Goal: Use online tool/utility: Utilize a website feature to perform a specific function

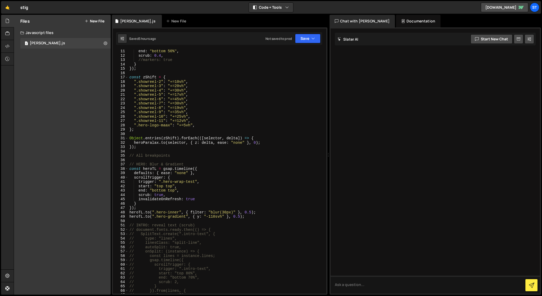
scroll to position [51, 0]
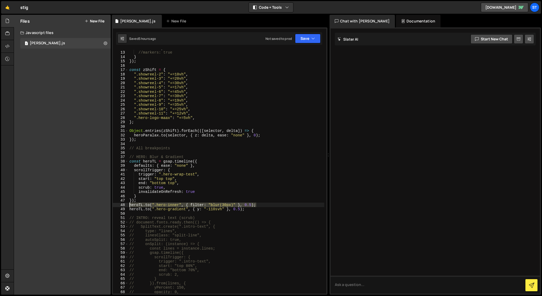
drag, startPoint x: 260, startPoint y: 204, endPoint x: 126, endPoint y: 205, distance: 134.3
click at [126, 205] on div "stagger: 0.16, 12 13 14 15 16 17 18 19 20 21 22 23 24 25 26 27 28 29 30 31 32 3…" at bounding box center [220, 172] width 214 height 244
click at [171, 199] on div "scrub : 0.4 , //markers: true } }) ; const zShift = { ".showreel-2" : "+=10vh" …" at bounding box center [226, 172] width 196 height 253
drag, startPoint x: 259, startPoint y: 204, endPoint x: 126, endPoint y: 203, distance: 133.0
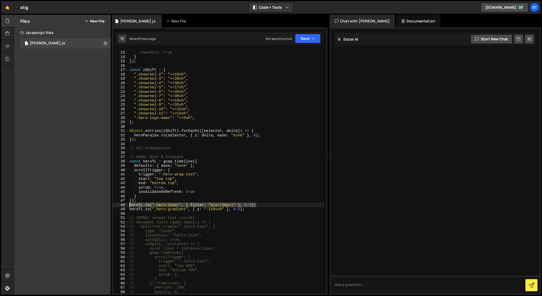
click at [126, 203] on div "}); 12 13 14 15 16 17 18 19 20 21 22 23 24 25 26 27 28 29 30 31 32 33 34 35 36 …" at bounding box center [220, 172] width 214 height 244
type textarea "});"
click at [143, 201] on div "scrub : 0.4 , //markers: true } }) ; const zShift = { ".showreel-2" : "+=10vh" …" at bounding box center [226, 172] width 196 height 253
paste textarea "heroTL.to(".hero-inner", { filter: "blur(30px)" }, 0.5);"
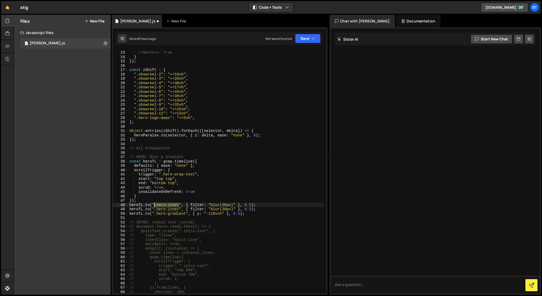
drag, startPoint x: 180, startPoint y: 205, endPoint x: 154, endPoint y: 205, distance: 25.3
click at [154, 205] on div "scrub : 0.4 , //markers: true } }) ; const zShift = { ".showreel-2" : "+=10vh" …" at bounding box center [226, 172] width 196 height 253
paste textarea "white-gradient"
click at [155, 204] on div "scrub : 0.4 , //markers: true } }) ; const zShift = { ".showreel-2" : "+=10vh" …" at bounding box center [226, 172] width 196 height 253
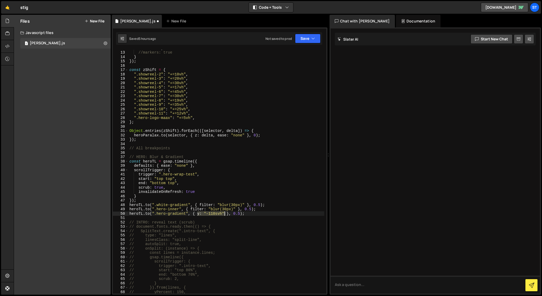
drag, startPoint x: 198, startPoint y: 214, endPoint x: 224, endPoint y: 214, distance: 26.4
click at [224, 214] on div "scrub : 0.4 , //markers: true } }) ; const zShift = { ".showreel-2" : "+=10vh" …" at bounding box center [226, 172] width 196 height 253
drag, startPoint x: 200, startPoint y: 205, endPoint x: 245, endPoint y: 204, distance: 44.9
click at [245, 204] on div "scrub : 0.4 , //markers: true } }) ; const zShift = { ".showreel-2" : "+=10vh" …" at bounding box center [226, 172] width 196 height 253
paste textarea "y: "-110svh"
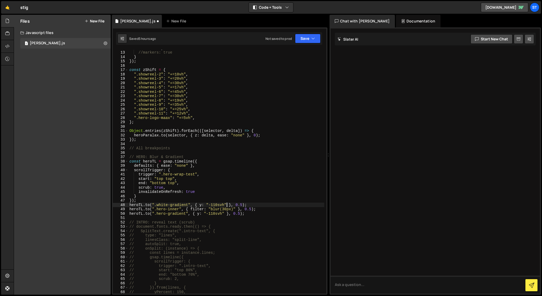
click at [215, 204] on div "scrub : 0.4 , //markers: true } }) ; const zShift = { ".showreel-2" : "+=10vh" …" at bounding box center [226, 172] width 196 height 253
click at [199, 206] on div "scrub : 0.4 , //markers: true } }) ; const zShift = { ".showreel-2" : "+=10vh" …" at bounding box center [226, 172] width 196 height 253
click at [243, 205] on div "scrub : 0.4 , //markers: true } }) ; const zShift = { ".showreel-2" : "+=10vh" …" at bounding box center [226, 172] width 196 height 253
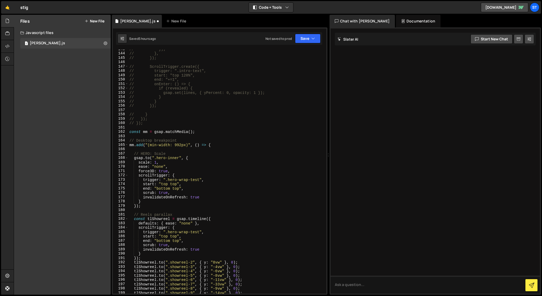
scroll to position [632, 0]
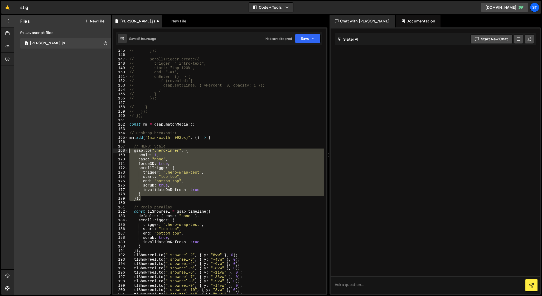
drag, startPoint x: 145, startPoint y: 198, endPoint x: 101, endPoint y: 151, distance: 64.2
click at [101, 151] on div "Files New File Javascript files 1 stig-slater.js 0 CSS files Copy share link Ed…" at bounding box center [278, 155] width 529 height 280
type textarea "gsap.to(".hero-inner", { scale: 1,"
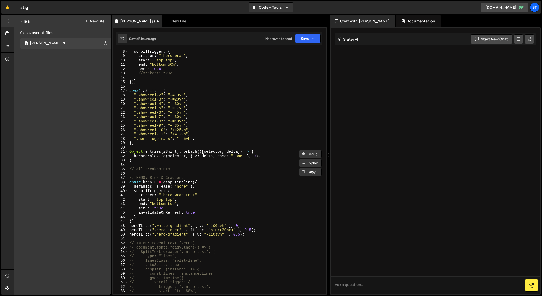
scroll to position [40, 0]
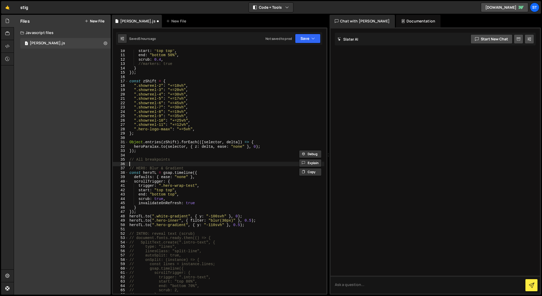
click at [158, 163] on div "start : "top top" , end : "bottom 50%" , scrub : 0.4 , //markers: true } }) ; c…" at bounding box center [226, 175] width 196 height 253
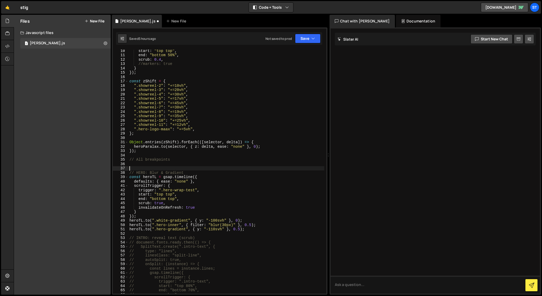
paste textarea "});"
type textarea "});"
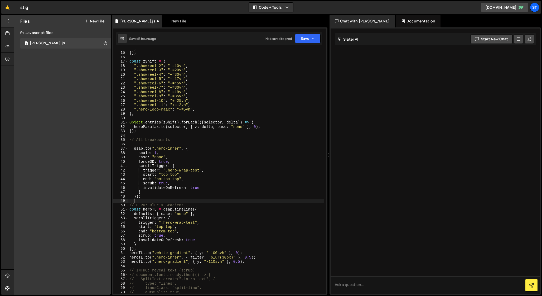
scroll to position [65, 0]
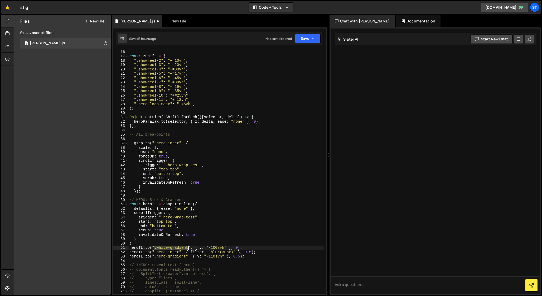
drag, startPoint x: 155, startPoint y: 247, endPoint x: 189, endPoint y: 246, distance: 34.3
click at [189, 246] on div "}) ; const zShift = { ".showreel-2" : "+=10vh" , ".showreel-3" : "+=20vh" , ".s…" at bounding box center [226, 171] width 196 height 253
drag, startPoint x: 154, startPoint y: 143, endPoint x: 180, endPoint y: 142, distance: 25.6
click at [180, 142] on div "}) ; const zShift = { ".showreel-2" : "+=10vh" , ".showreel-3" : "+=20vh" , ".s…" at bounding box center [226, 171] width 196 height 253
paste textarea "white-gradient"
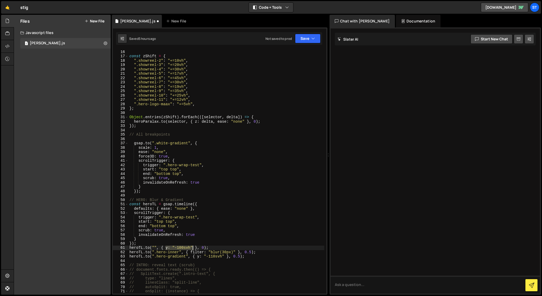
drag, startPoint x: 165, startPoint y: 247, endPoint x: 194, endPoint y: 247, distance: 28.2
click at [194, 247] on div "}) ; const zShift = { ".showreel-2" : "+=10vh" , ".showreel-3" : "+=20vh" , ".s…" at bounding box center [226, 171] width 196 height 253
drag, startPoint x: 138, startPoint y: 148, endPoint x: 159, endPoint y: 148, distance: 21.1
click at [159, 148] on div "}) ; const zShift = { ".showreel-2" : "+=10vh" , ".showreel-3" : "+=20vh" , ".s…" at bounding box center [226, 171] width 196 height 253
paste textarea "y: "-100svh""
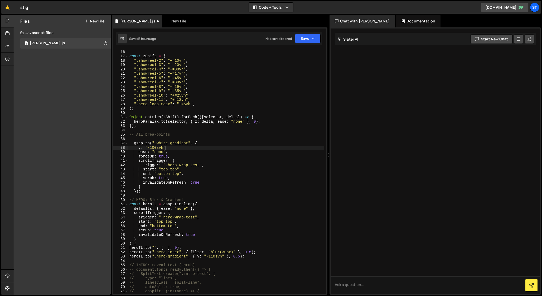
scroll to position [0, 2]
drag, startPoint x: 138, startPoint y: 156, endPoint x: 174, endPoint y: 156, distance: 35.4
click at [174, 156] on div "}) ; const zShift = { ".showreel-2" : "+=10vh" , ".showreel-3" : "+=20vh" , ".s…" at bounding box center [226, 171] width 196 height 253
click at [174, 156] on div "}) ; const zShift = { ".showreel-2" : "+=10vh" , ".showreel-3" : "+=20vh" , ".s…" at bounding box center [226, 172] width 196 height 244
click at [174, 156] on div "}) ; const zShift = { ".showreel-2" : "+=10vh" , ".showreel-3" : "+=20vh" , ".s…" at bounding box center [226, 171] width 196 height 253
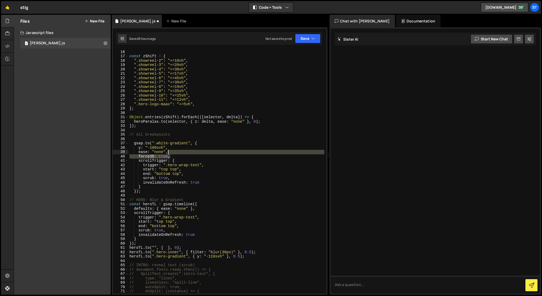
drag, startPoint x: 172, startPoint y: 156, endPoint x: 172, endPoint y: 153, distance: 2.9
click at [172, 153] on div "}) ; const zShift = { ".showreel-2" : "+=10vh" , ".showreel-3" : "+=20vh" , ".s…" at bounding box center [226, 171] width 196 height 253
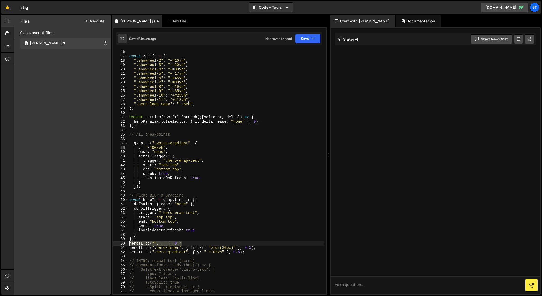
drag, startPoint x: 187, startPoint y: 243, endPoint x: 121, endPoint y: 245, distance: 65.5
click at [121, 245] on div "ease: "none", 15 16 17 18 19 20 21 22 23 24 25 26 27 28 29 30 31 32 33 34 35 36…" at bounding box center [220, 172] width 214 height 244
type textarea "heroTL.to("", { }, 0);"
drag, startPoint x: 161, startPoint y: 213, endPoint x: 196, endPoint y: 213, distance: 35.1
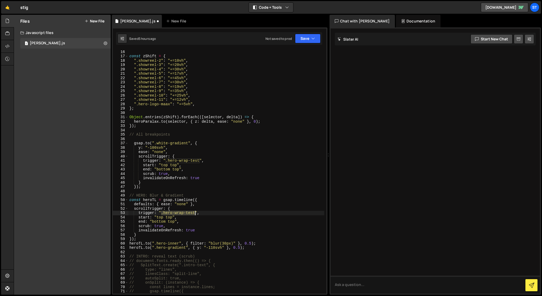
click at [196, 213] on div "}) ; const zShift = { ".showreel-2" : "+=10vh" , ".showreel-3" : "+=20vh" , ".s…" at bounding box center [226, 171] width 196 height 253
click at [212, 159] on div "}) ; const zShift = { ".showreel-2" : "+=10vh" , ".showreel-3" : "+=20vh" , ".s…" at bounding box center [226, 171] width 196 height 253
click at [176, 170] on div "}) ; const zShift = { ".showreel-2" : "+=10vh" , ".showreel-3" : "+=20vh" , ".s…" at bounding box center [226, 171] width 196 height 253
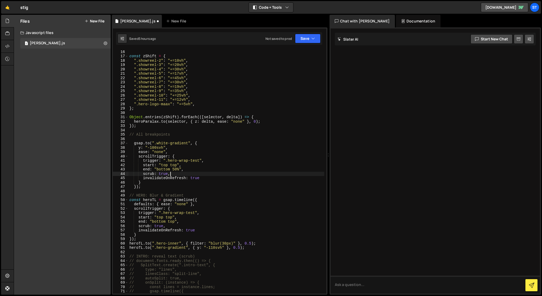
click at [172, 174] on div "}) ; const zShift = { ".showreel-2" : "+=10vh" , ".showreel-3" : "+=20vh" , ".s…" at bounding box center [226, 171] width 196 height 253
drag, startPoint x: 206, startPoint y: 177, endPoint x: 205, endPoint y: 173, distance: 4.0
click at [205, 173] on div "}) ; const zShift = { ".showreel-2" : "+=10vh" , ".showreel-3" : "+=20vh" , ".s…" at bounding box center [226, 171] width 196 height 253
click at [184, 178] on div "}) ; const zShift = { ".showreel-2" : "+=10vh" , ".showreel-3" : "+=20vh" , ".s…" at bounding box center [226, 172] width 196 height 244
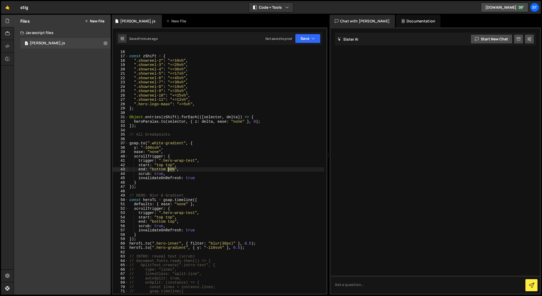
drag, startPoint x: 175, startPoint y: 169, endPoint x: 168, endPoint y: 170, distance: 6.7
click at [168, 170] on div "}) ; const zShift = { ".showreel-2" : "+=10vh" , ".showreel-3" : "+=20vh" , ".s…" at bounding box center [226, 171] width 196 height 253
drag, startPoint x: 141, startPoint y: 147, endPoint x: 160, endPoint y: 147, distance: 19.5
click at [160, 147] on div "}) ; const zShift = { ".showreel-2" : "+=10vh" , ".showreel-3" : "+=20vh" , ".s…" at bounding box center [226, 171] width 196 height 253
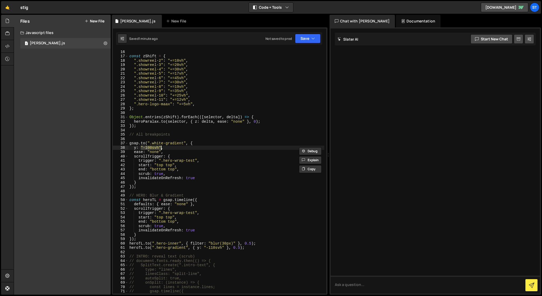
scroll to position [0, 1]
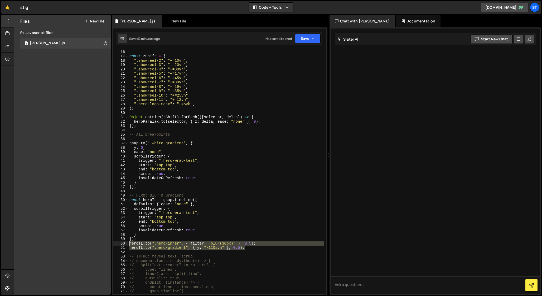
drag, startPoint x: 247, startPoint y: 247, endPoint x: 114, endPoint y: 244, distance: 133.6
click at [114, 244] on div "y: 0, 15 16 17 18 19 20 21 22 23 24 25 26 27 28 29 30 31 32 33 34 35 36 37 38 3…" at bounding box center [220, 172] width 214 height 244
click at [183, 174] on div "}) ; const zShift = { ".showreel-2" : "+=10vh" , ".showreel-3" : "+=20vh" , ".s…" at bounding box center [226, 171] width 196 height 253
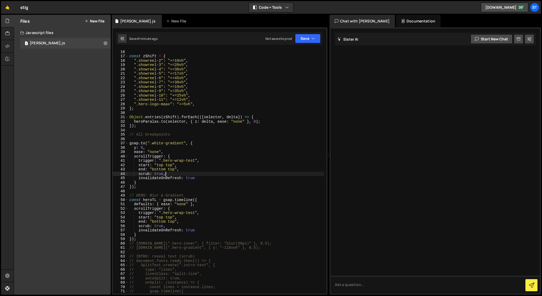
click at [204, 178] on div "}) ; const zShift = { ".showreel-2" : "+=10vh" , ".showreel-3" : "+=20vh" , ".s…" at bounding box center [226, 171] width 196 height 253
type textarea "invalidateOnRefresh: true,"
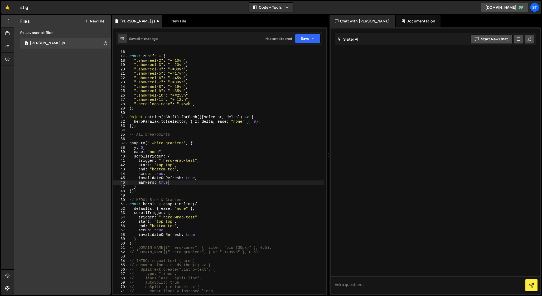
scroll to position [0, 2]
drag, startPoint x: 236, startPoint y: 252, endPoint x: 200, endPoint y: 252, distance: 36.1
click at [200, 252] on div "}) ; const zShift = { ".showreel-2" : "+=10vh" , ".showreel-3" : "+=20vh" , ".s…" at bounding box center [226, 171] width 196 height 253
drag, startPoint x: 148, startPoint y: 147, endPoint x: 134, endPoint y: 149, distance: 14.0
click at [134, 149] on div "}) ; const zShift = { ".showreel-2" : "+=10vh" , ".showreel-3" : "+=20vh" , ".s…" at bounding box center [226, 171] width 196 height 253
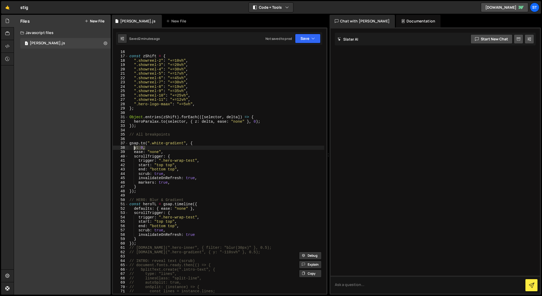
scroll to position [0, 1]
paste textarea "{ y: "-110svh" }"
drag, startPoint x: 139, startPoint y: 148, endPoint x: 135, endPoint y: 148, distance: 4.5
click at [135, 148] on div "}) ; const zShift = { ".showreel-2" : "+=10vh" , ".showreel-3" : "+=20vh" , ".s…" at bounding box center [226, 171] width 196 height 253
click at [150, 148] on div "}) ; const zShift = { ".showreel-2" : "+=10vh" , ".showreel-3" : "+=20vh" , ".s…" at bounding box center [226, 171] width 196 height 253
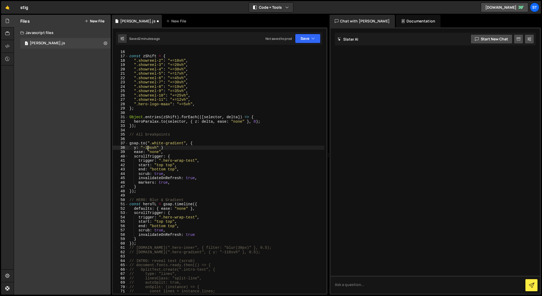
scroll to position [0, 1]
click at [170, 147] on div "}) ; const zShift = { ".showreel-2" : "+=10vh" , ".showreel-3" : "+=20vh" , ".s…" at bounding box center [226, 171] width 196 height 253
drag, startPoint x: 256, startPoint y: 252, endPoint x: 119, endPoint y: 248, distance: 136.7
click at [119, 248] on div "y: "-100svh", 15 16 17 18 19 20 21 22 23 24 25 26 27 28 29 30 31 32 33 34 35 36…" at bounding box center [220, 172] width 214 height 244
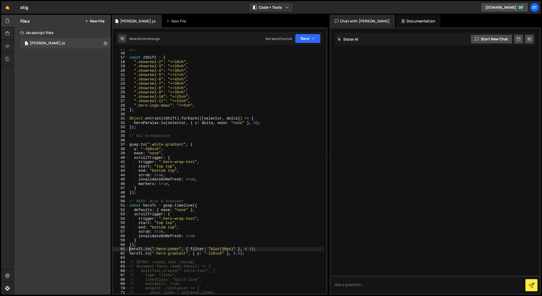
scroll to position [67, 0]
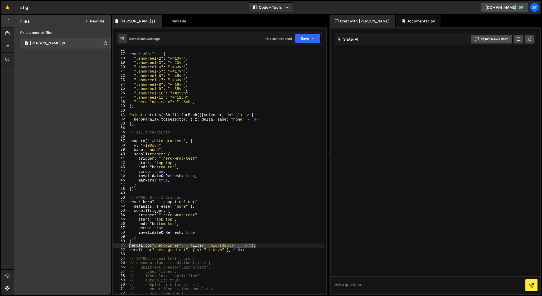
drag, startPoint x: 259, startPoint y: 245, endPoint x: 110, endPoint y: 247, distance: 148.8
click at [110, 247] on div "Files New File Javascript files 1 stig-slater.js 0 CSS files Copy share link Ed…" at bounding box center [278, 155] width 529 height 280
type textarea "});"
click at [137, 242] on div "const zShift = { ".showreel-2" : "+=10vh" , ".showreel-3" : "+=20vh" , ".showre…" at bounding box center [226, 173] width 196 height 253
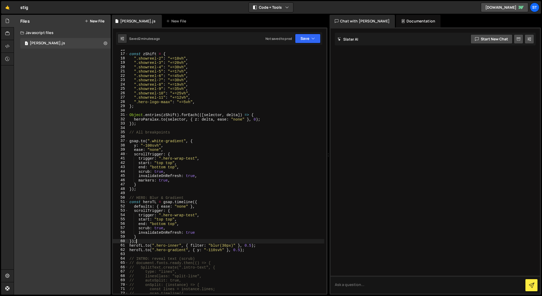
scroll to position [0, 0]
paste textarea "heroTL.to(".hero-inner", { filter: "blur(30px)" }, 0.5);"
drag, startPoint x: 150, startPoint y: 141, endPoint x: 184, endPoint y: 139, distance: 33.6
click at [184, 139] on div "const zShift = { ".showreel-2" : "+=10vh" , ".showreel-3" : "+=20vh" , ".showre…" at bounding box center [226, 173] width 196 height 253
drag, startPoint x: 155, startPoint y: 246, endPoint x: 179, endPoint y: 245, distance: 24.6
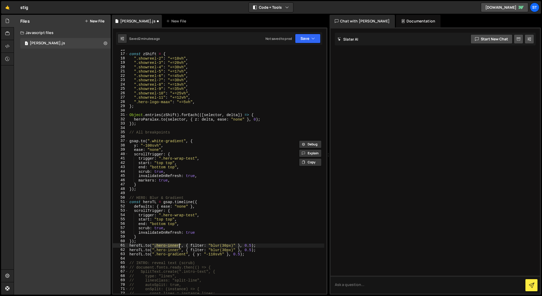
click at [180, 245] on div "const zShift = { ".showreel-2" : "+=10vh" , ".showreel-3" : "+=20vh" , ".showre…" at bounding box center [226, 173] width 196 height 253
paste textarea "white-gradient"
click at [260, 245] on div "const zShift = { ".showreel-2" : "+=10vh" , ".showreel-3" : "+=20vh" , ".showre…" at bounding box center [226, 173] width 196 height 253
drag, startPoint x: 161, startPoint y: 145, endPoint x: 133, endPoint y: 146, distance: 28.2
click at [133, 146] on div "const zShift = { ".showreel-2" : "+=10vh" , ".showreel-3" : "+=20vh" , ".showre…" at bounding box center [226, 173] width 196 height 253
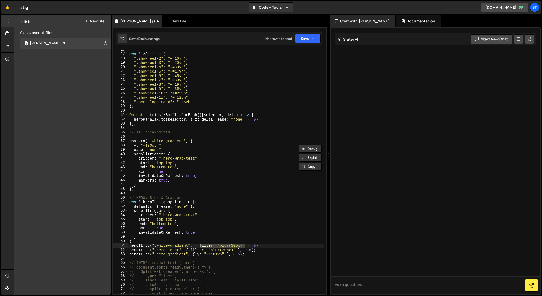
drag, startPoint x: 200, startPoint y: 246, endPoint x: 244, endPoint y: 245, distance: 44.1
click at [244, 245] on div "const zShift = { ".showreel-2" : "+=10vh" , ".showreel-3" : "+=20vh" , ".showre…" at bounding box center [226, 173] width 196 height 253
paste textarea "y: "-100svh"
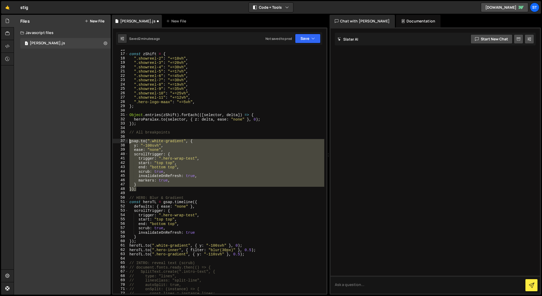
drag, startPoint x: 141, startPoint y: 189, endPoint x: 101, endPoint y: 141, distance: 61.6
click at [101, 141] on div "Files New File Javascript files 1 stig-slater.js 0 CSS files Copy share link Ed…" at bounding box center [278, 155] width 529 height 280
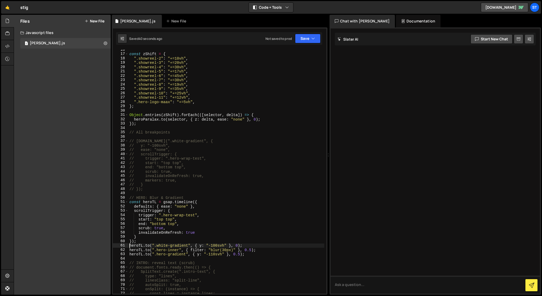
click at [130, 246] on div "const zShift = { ".showreel-2" : "+=10vh" , ".showreel-3" : "+=20vh" , ".showre…" at bounding box center [226, 173] width 196 height 253
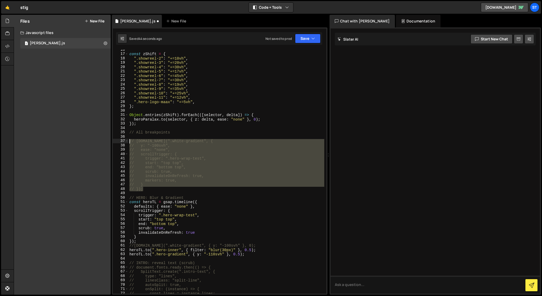
drag, startPoint x: 145, startPoint y: 189, endPoint x: 117, endPoint y: 141, distance: 56.3
click at [117, 141] on div "//heroTL.to(".white-gradient", { y: "-100svh" }, 0); 16 17 18 19 20 21 22 23 24…" at bounding box center [220, 172] width 214 height 244
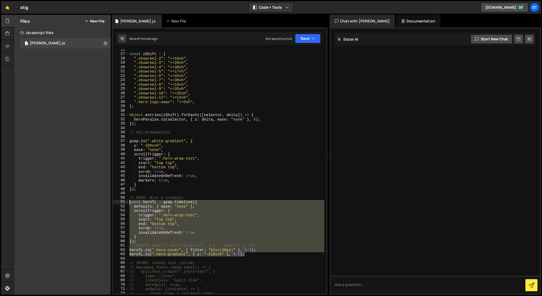
drag, startPoint x: 250, startPoint y: 254, endPoint x: 121, endPoint y: 202, distance: 139.1
click at [121, 202] on div "gsap.to(".white-gradient", { 16 17 18 19 20 21 22 23 24 25 26 27 28 29 30 31 32…" at bounding box center [220, 172] width 214 height 244
click at [147, 190] on div "const zShift = { ".showreel-2" : "+=10vh" , ".showreel-3" : "+=20vh" , ".showre…" at bounding box center [226, 173] width 196 height 253
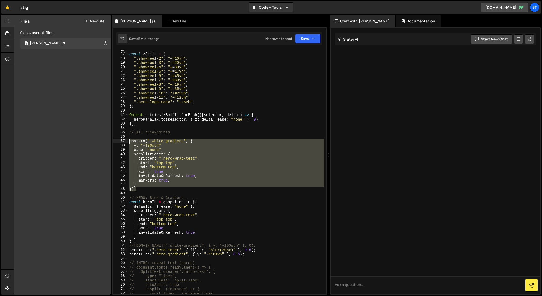
drag, startPoint x: 140, startPoint y: 189, endPoint x: 119, endPoint y: 141, distance: 52.2
click at [119, 141] on div "}); 16 17 18 19 20 21 22 23 24 25 26 27 28 29 30 31 32 33 34 35 36 37 38 39 40 …" at bounding box center [220, 172] width 214 height 244
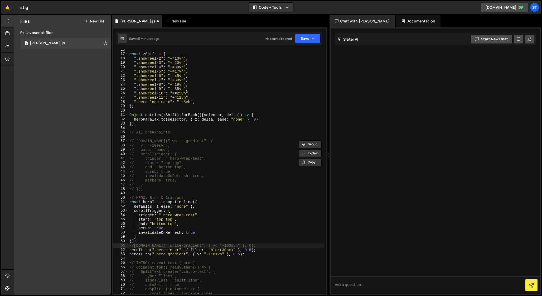
click at [134, 247] on div "const zShift = { ".showreel-2" : "+=10vh" , ".showreel-3" : "+=20vh" , ".showre…" at bounding box center [226, 173] width 196 height 253
type textarea "heroTL.to(".white-gradient", { y: "-100svh" }, 0);"
drag, startPoint x: 250, startPoint y: 246, endPoint x: 128, endPoint y: 247, distance: 122.4
click at [127, 247] on div "heroTL.to(".white-gradient", { y: "-100svh" }, 0); 16 17 18 19 20 21 22 23 24 2…" at bounding box center [220, 172] width 214 height 244
click at [248, 255] on div "const zShift = { ".showreel-2" : "+=10vh" , ".showreel-3" : "+=20vh" , ".showre…" at bounding box center [226, 173] width 196 height 253
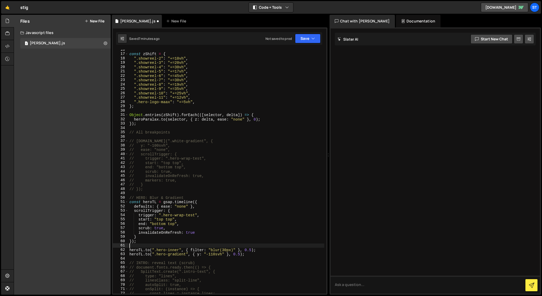
type textarea "heroTL.to(".hero-gradient", { y: "-110svh" }, 0.5);"
paste textarea "heroTL.to(".white-gradient", { y: "-100svh" }, 0);"
click at [130, 259] on div "const zShift = { ".showreel-2" : "+=10vh" , ".showreel-3" : "+=20vh" , ".showre…" at bounding box center [226, 173] width 196 height 253
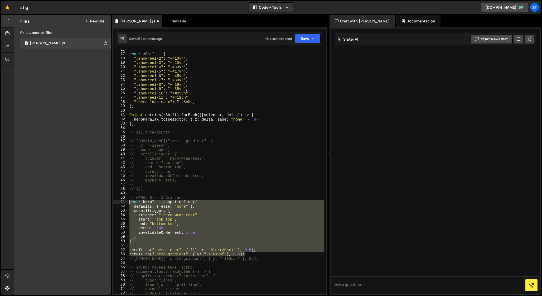
drag, startPoint x: 248, startPoint y: 254, endPoint x: 115, endPoint y: 202, distance: 142.7
click at [115, 202] on div "//heroTL.to(".white-gradient", { y: "-100svh" }, 0.5); 16 17 18 19 20 21 22 23 …" at bounding box center [220, 172] width 214 height 244
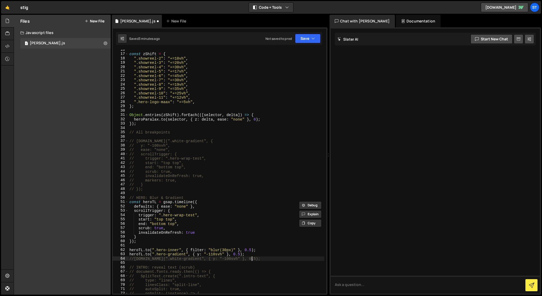
click at [260, 258] on div "const zShift = { ".showreel-2" : "+=10vh" , ".showreel-3" : "+=20vh" , ".showre…" at bounding box center [226, 173] width 196 height 253
click at [134, 259] on div "const zShift = { ".showreel-2" : "+=10vh" , ".showreel-3" : "+=20vh" , ".showre…" at bounding box center [226, 173] width 196 height 253
click at [242, 258] on div "const zShift = { ".showreel-2" : "+=10vh" , ".showreel-3" : "+=20vh" , ".showre…" at bounding box center [226, 173] width 196 height 253
drag, startPoint x: 249, startPoint y: 258, endPoint x: 117, endPoint y: 260, distance: 131.9
click at [116, 260] on div "heroTL.to(".white-gradient", { y: "-100svh" }, 0); 16 17 18 19 20 21 22 23 24 2…" at bounding box center [220, 172] width 214 height 244
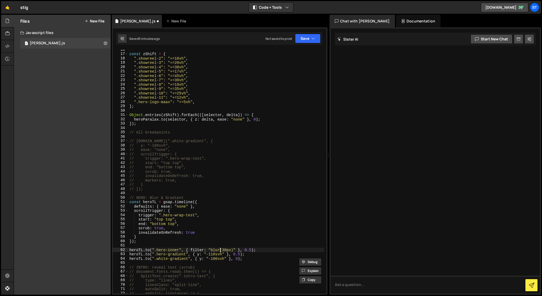
click at [220, 250] on div "const zShift = { ".showreel-2" : "+=10vh" , ".showreel-3" : "+=20vh" , ".showre…" at bounding box center [226, 173] width 196 height 253
drag, startPoint x: 207, startPoint y: 259, endPoint x: 227, endPoint y: 259, distance: 20.3
click at [227, 259] on div "const zShift = { ".showreel-2" : "+=10vh" , ".showreel-3" : "+=20vh" , ".showre…" at bounding box center [226, 173] width 196 height 253
click at [130, 260] on div "const zShift = { ".showreel-2" : "+=10vh" , ".showreel-3" : "+=20vh" , ".showre…" at bounding box center [226, 173] width 196 height 253
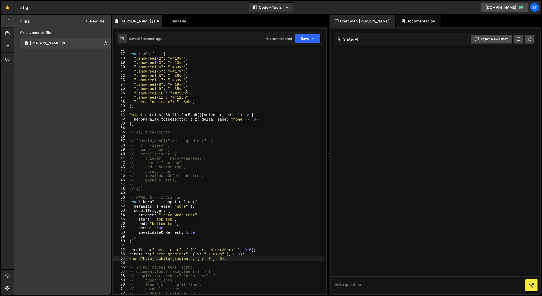
scroll to position [0, 0]
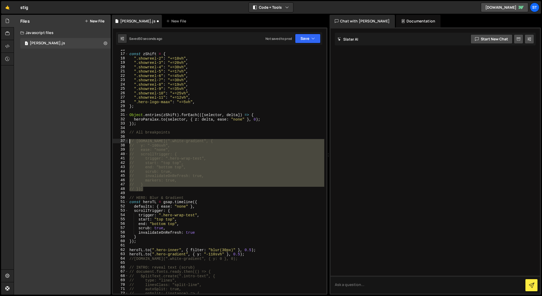
drag, startPoint x: 146, startPoint y: 189, endPoint x: 115, endPoint y: 141, distance: 57.3
click at [115, 141] on div "//heroTL.to(".white-gradient", { y: 0 }, 0); 16 17 18 19 20 21 22 23 24 25 26 2…" at bounding box center [220, 172] width 214 height 244
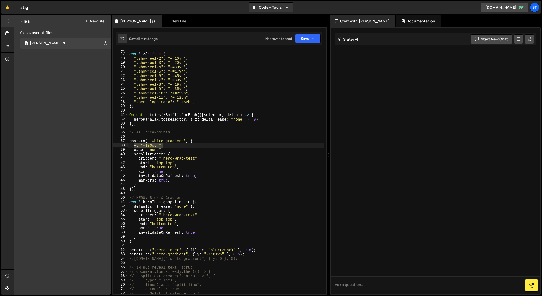
drag, startPoint x: 167, startPoint y: 146, endPoint x: 134, endPoint y: 146, distance: 33.5
click at [134, 146] on div "const zShift = { ".showreel-2" : "+=10vh" , ".showreel-3" : "+=20vh" , ".showre…" at bounding box center [226, 173] width 196 height 253
click at [177, 155] on div "const zShift = { ".showreel-2" : "+=10vh" , ".showreel-3" : "+=20vh" , ".showre…" at bounding box center [226, 173] width 196 height 253
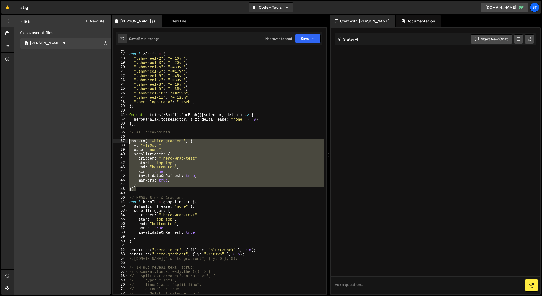
drag, startPoint x: 139, startPoint y: 190, endPoint x: 114, endPoint y: 142, distance: 53.8
click at [114, 142] on div "scrollTrigger: { 16 17 18 19 20 21 22 23 24 25 26 27 28 29 30 31 32 33 34 35 36…" at bounding box center [220, 172] width 214 height 244
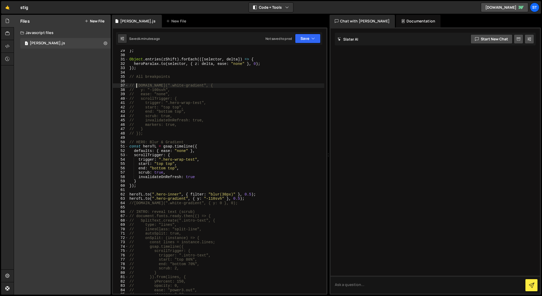
scroll to position [123, 0]
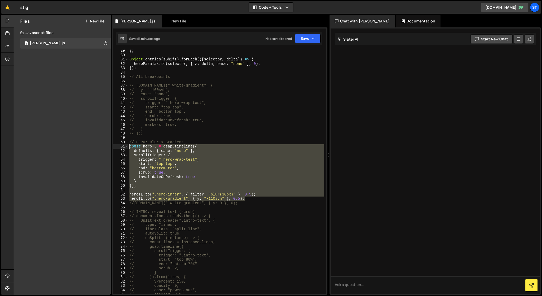
drag, startPoint x: 249, startPoint y: 199, endPoint x: 113, endPoint y: 146, distance: 145.9
click at [113, 146] on div "// gsap.to(".white-gradient", { 29 30 31 32 33 34 35 36 37 38 39 40 41 42 43 44…" at bounding box center [220, 172] width 214 height 244
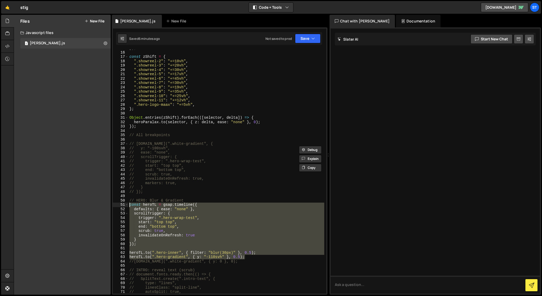
scroll to position [65, 0]
click at [240, 223] on div "}) ; const zShift = { ".showreel-2" : "+=10vh" , ".showreel-3" : "+=20vh" , ".s…" at bounding box center [226, 172] width 196 height 244
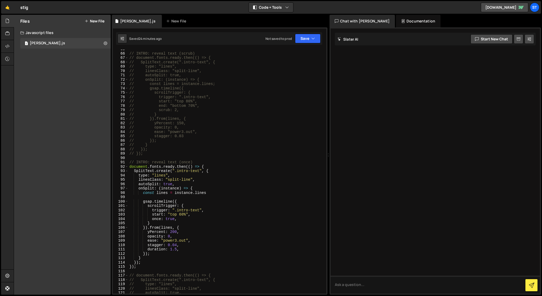
scroll to position [287, 0]
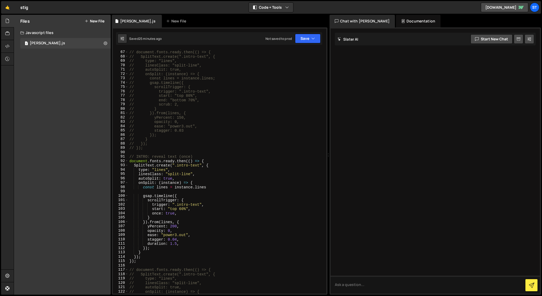
click at [183, 213] on div "// INTRO: reveal text (scrub) // document.fonts.ready.then(() => { // SplitText…" at bounding box center [226, 172] width 196 height 253
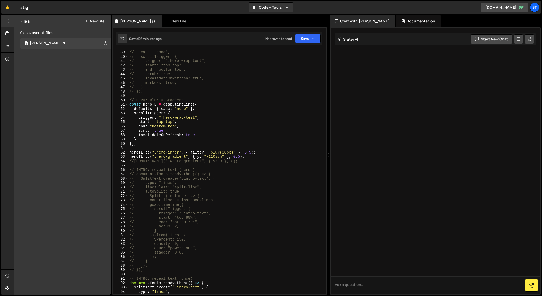
scroll to position [155, 0]
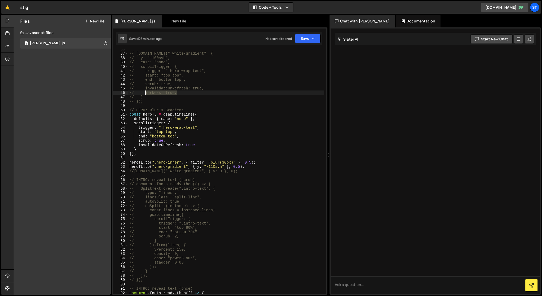
drag, startPoint x: 180, startPoint y: 93, endPoint x: 144, endPoint y: 93, distance: 35.6
click at [144, 93] on div "// gsap.to(".white-gradient", { // y: "-100svh", // ease: "none", // scrollTrig…" at bounding box center [226, 173] width 196 height 253
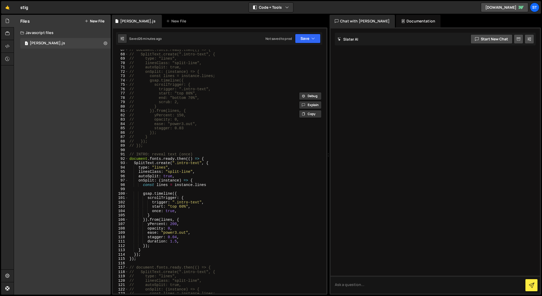
scroll to position [286, 0]
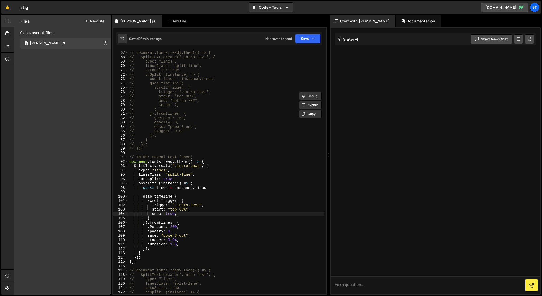
click at [185, 213] on div "// INTRO: reveal text (scrub) // document.fonts.ready.then(() => { // SplitText…" at bounding box center [226, 172] width 196 height 253
type textarea "once: true,"
paste textarea "markers: true,"
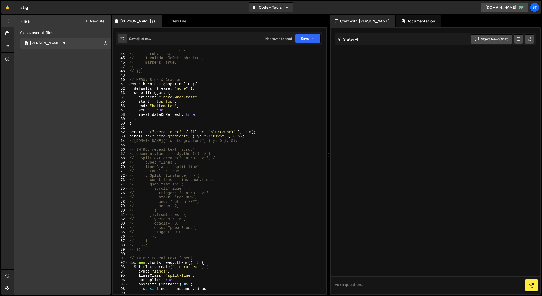
scroll to position [271, 0]
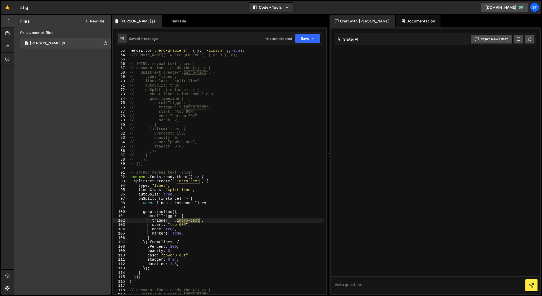
drag, startPoint x: 178, startPoint y: 220, endPoint x: 199, endPoint y: 220, distance: 21.4
click at [199, 220] on div "heroTL . to ( ".hero-gradient" , { y : "-110svh" } , 0.5 ) ; //heroTL.to(".whit…" at bounding box center [226, 175] width 196 height 253
paste textarea "container-tes"
click at [153, 234] on div "heroTL . to ( ".hero-gradient" , { y : "-110svh" } , 0.5 ) ; //heroTL.to(".whit…" at bounding box center [226, 175] width 196 height 253
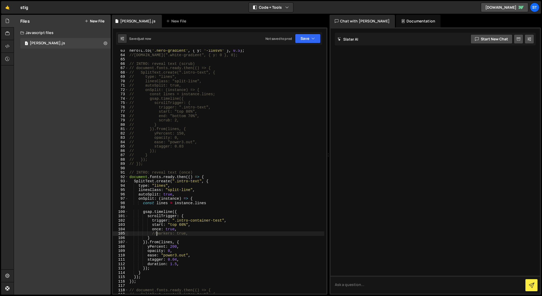
click at [211, 221] on div "heroTL . to ( ".hero-gradient" , { y : "-110svh" } , 0.5 ) ; //heroTL.to(".whit…" at bounding box center [226, 175] width 196 height 253
click at [199, 221] on div "heroTL . to ( ".hero-gradient" , { y : "-110svh" } , 0.5 ) ; //heroTL.to(".whit…" at bounding box center [226, 175] width 196 height 253
type textarea "trigger: ".intro-text","
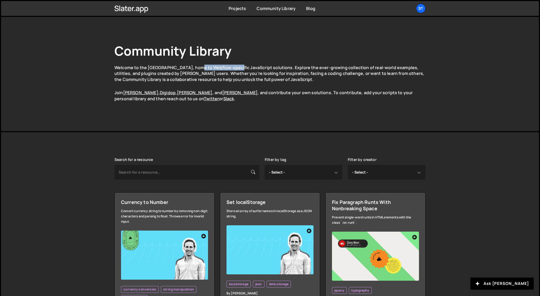
drag, startPoint x: 236, startPoint y: 67, endPoint x: 198, endPoint y: 67, distance: 38.0
click at [198, 67] on p "Welcome to the [GEOGRAPHIC_DATA], home to Webflow-specific JavaScript solutions…" at bounding box center [270, 74] width 311 height 18
click at [370, 60] on div "Community Library Welcome to the [GEOGRAPHIC_DATA], home to Webflow-specific Ja…" at bounding box center [270, 74] width 311 height 64
drag, startPoint x: 370, startPoint y: 69, endPoint x: 331, endPoint y: 69, distance: 39.3
click at [331, 69] on p "Welcome to the [GEOGRAPHIC_DATA], home to Webflow-specific JavaScript solutions…" at bounding box center [270, 74] width 311 height 18
